Goal: Information Seeking & Learning: Learn about a topic

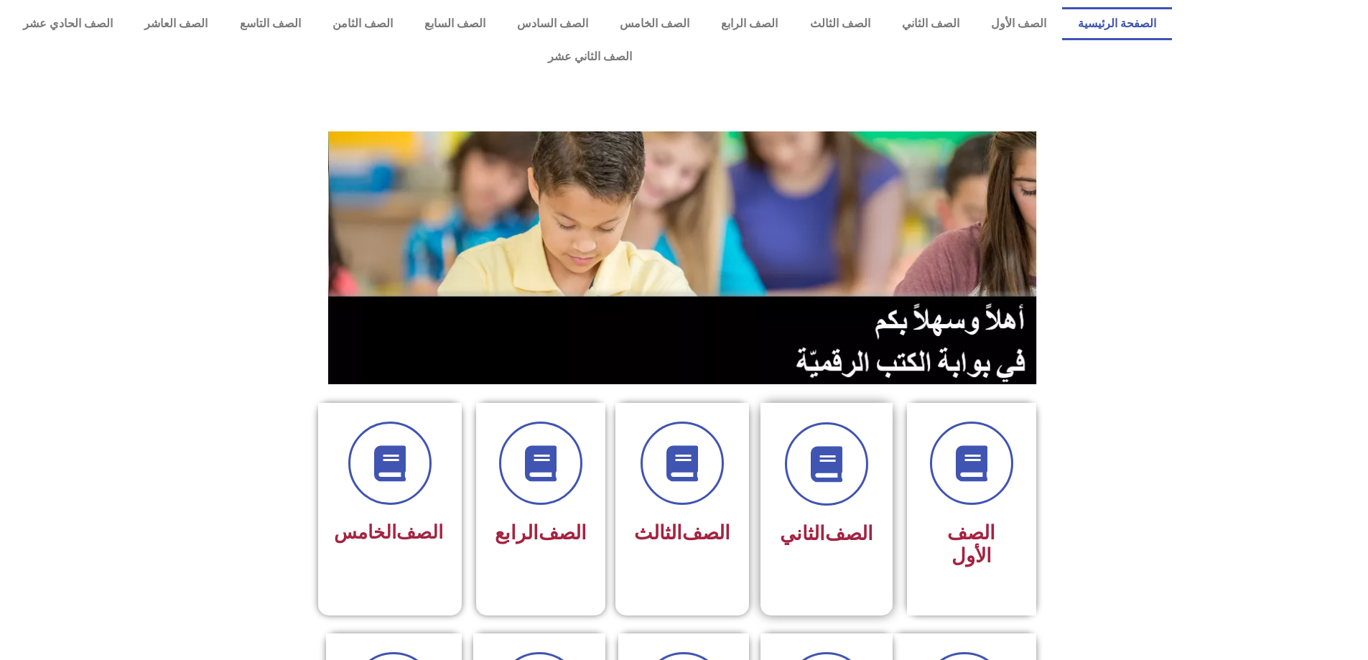
click at [874, 486] on div "الصف الثاني" at bounding box center [827, 498] width 132 height 190
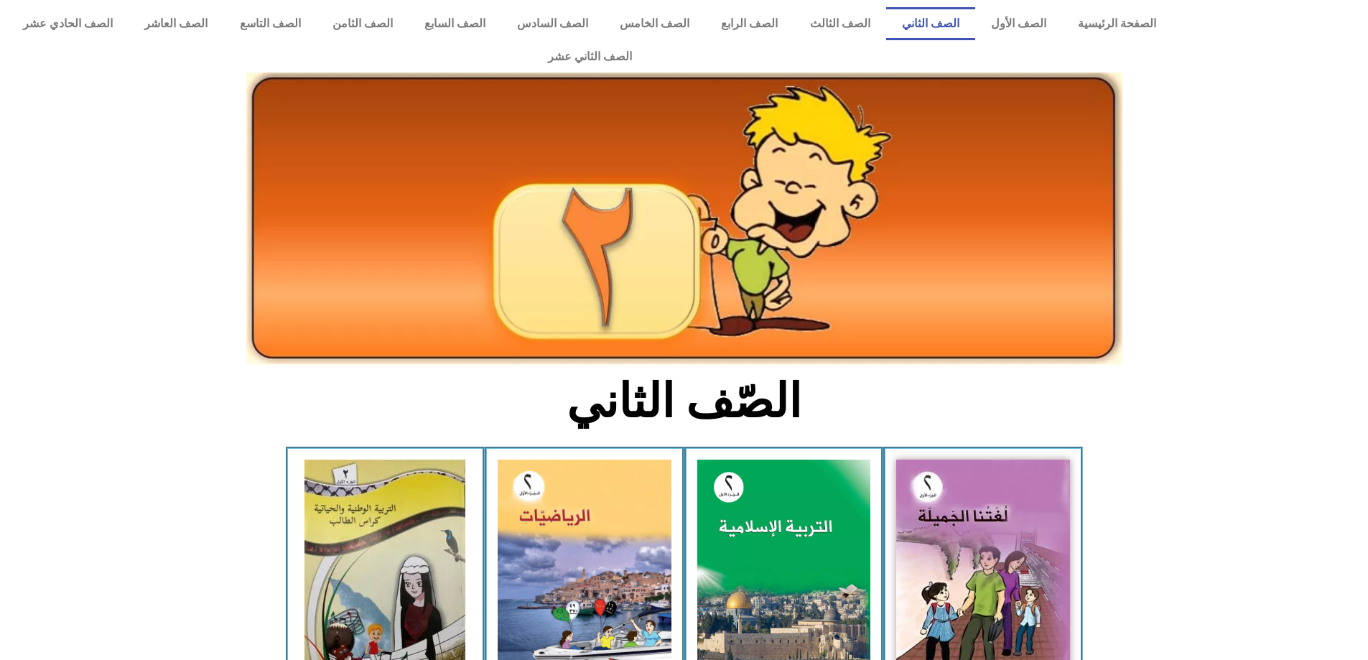
click at [991, 477] on img at bounding box center [983, 567] width 174 height 215
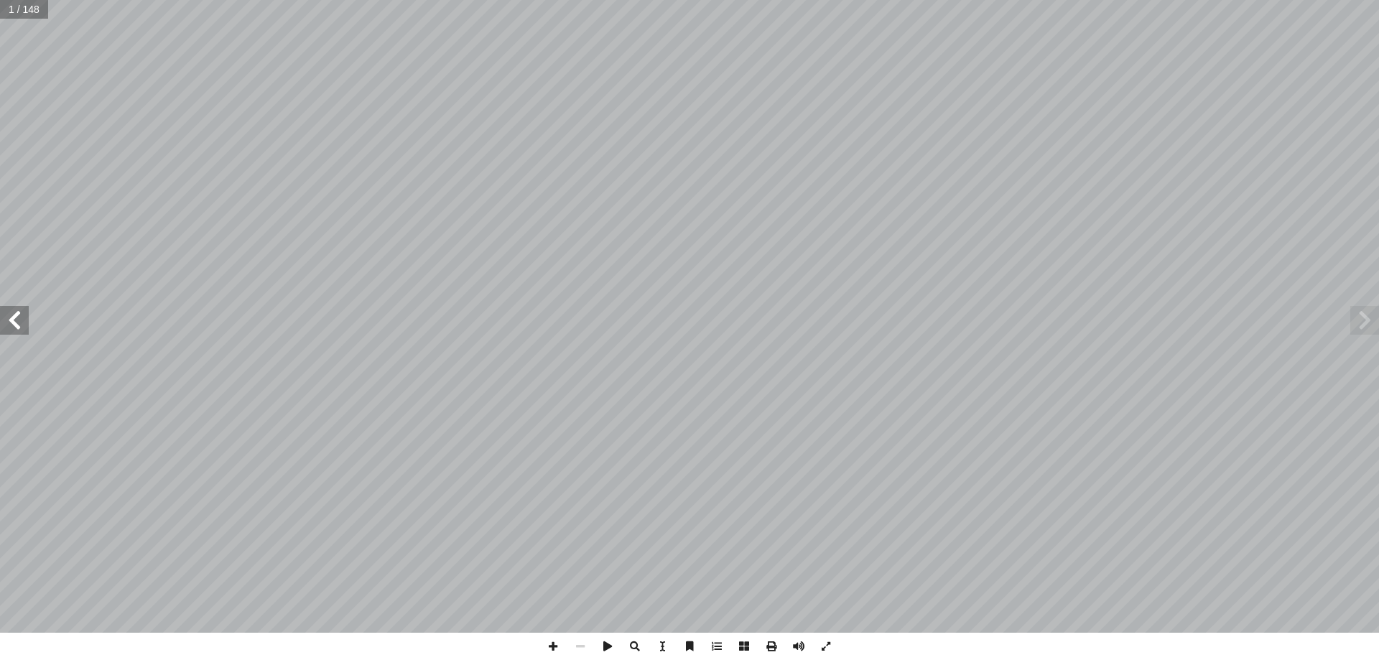
click at [12, 320] on span at bounding box center [14, 320] width 29 height 29
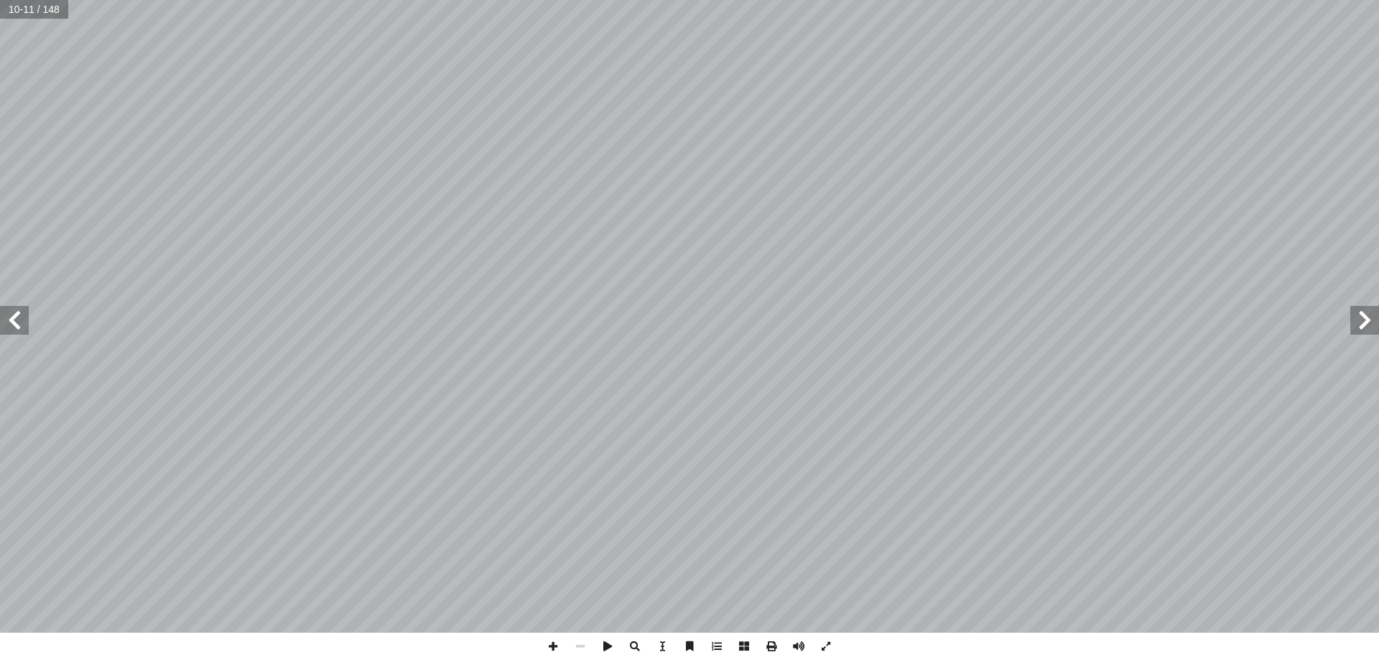
click at [17, 323] on span at bounding box center [14, 320] width 29 height 29
click at [1356, 322] on span at bounding box center [1364, 320] width 29 height 29
click at [10, 325] on span at bounding box center [14, 320] width 29 height 29
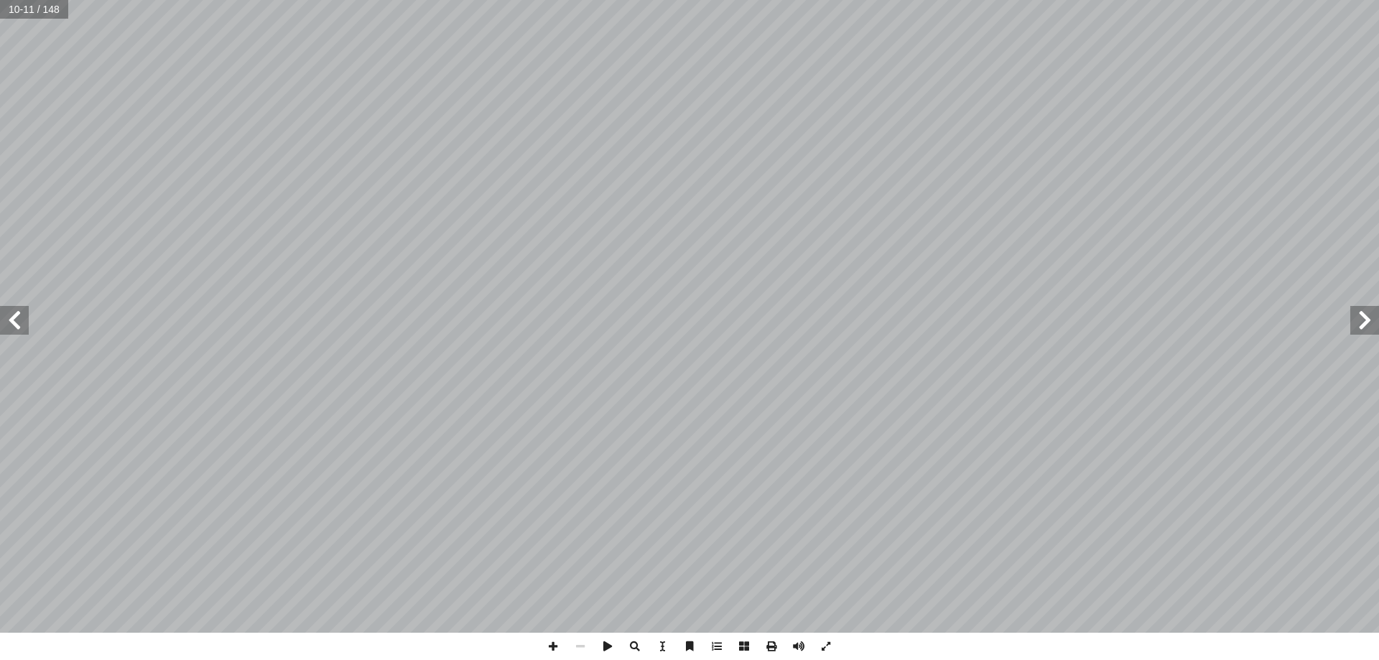
click at [0, 310] on span at bounding box center [14, 320] width 29 height 29
click at [24, 327] on span at bounding box center [14, 320] width 29 height 29
click at [1366, 325] on span at bounding box center [1364, 320] width 29 height 29
click at [20, 326] on span at bounding box center [14, 320] width 29 height 29
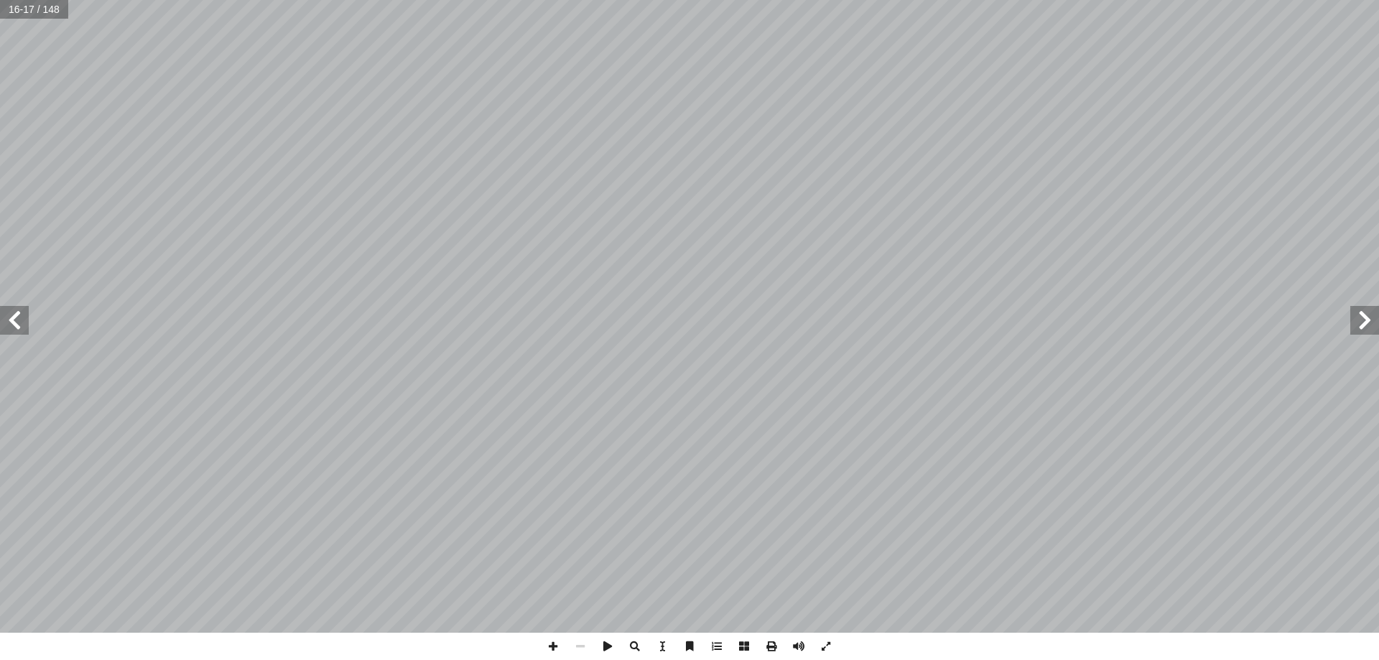
click at [1368, 323] on span at bounding box center [1364, 320] width 29 height 29
